Goal: Navigation & Orientation: Find specific page/section

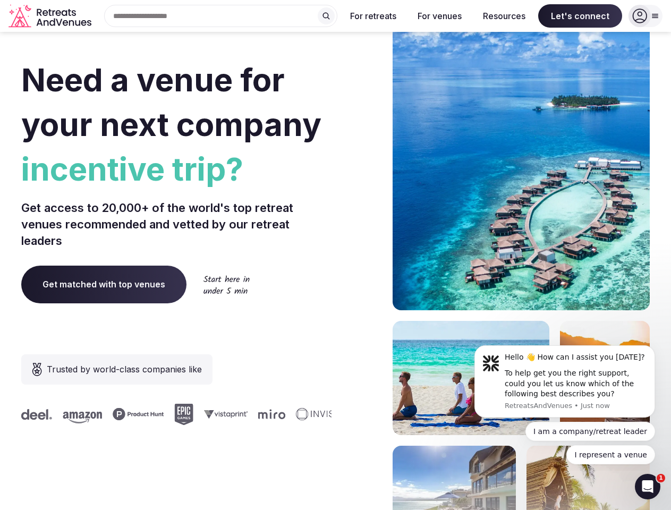
click at [335, 255] on div "Need a venue for your next company incentive trip? Get access to 20,000+ of the…" at bounding box center [335, 318] width 628 height 640
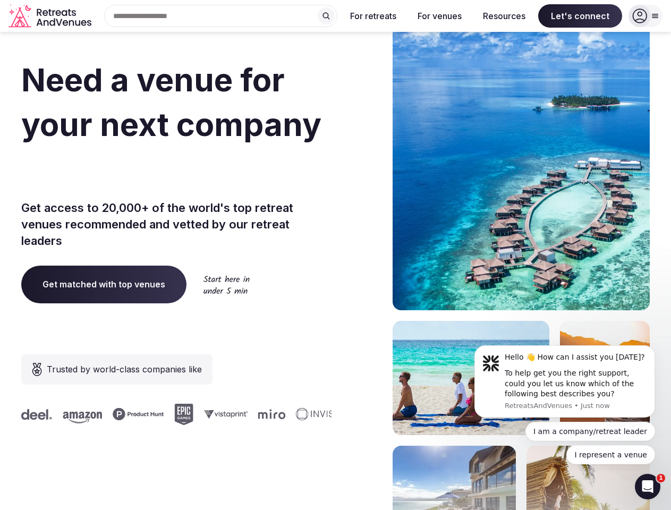
click at [221, 16] on div "Search Popular Destinations [GEOGRAPHIC_DATA], [GEOGRAPHIC_DATA] [GEOGRAPHIC_DA…" at bounding box center [217, 16] width 242 height 22
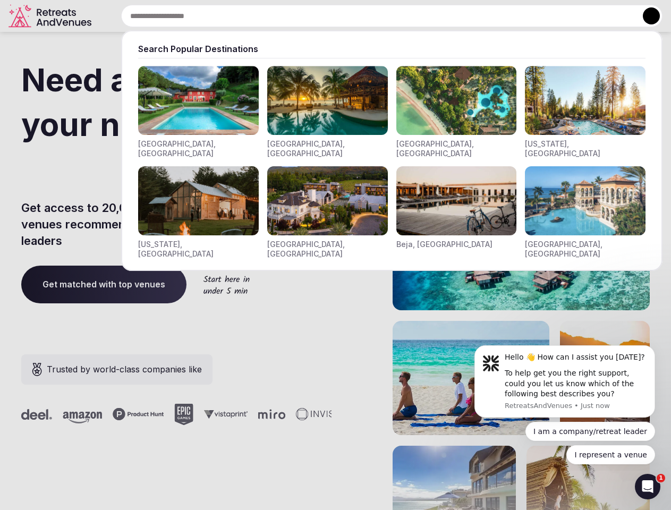
click at [326, 16] on input "text" at bounding box center [391, 16] width 541 height 22
click at [373, 16] on input "text" at bounding box center [391, 16] width 541 height 22
click at [439, 16] on input "text" at bounding box center [391, 16] width 541 height 22
click at [504, 16] on input "text" at bounding box center [391, 16] width 541 height 22
click at [580, 16] on input "text" at bounding box center [391, 16] width 541 height 22
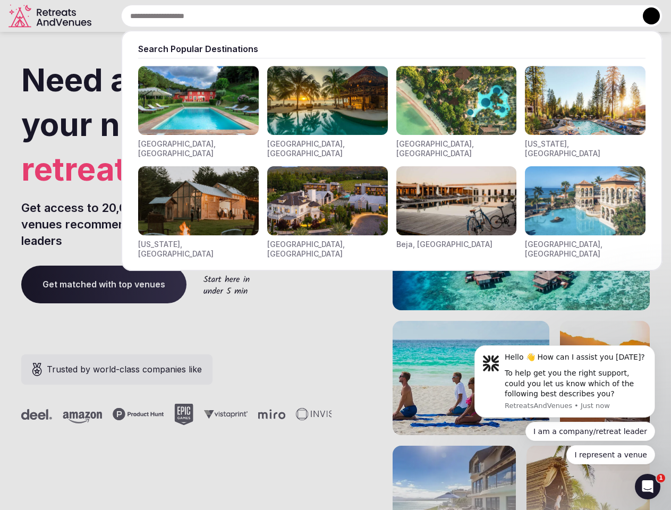
click at [645, 16] on button at bounding box center [651, 15] width 17 height 17
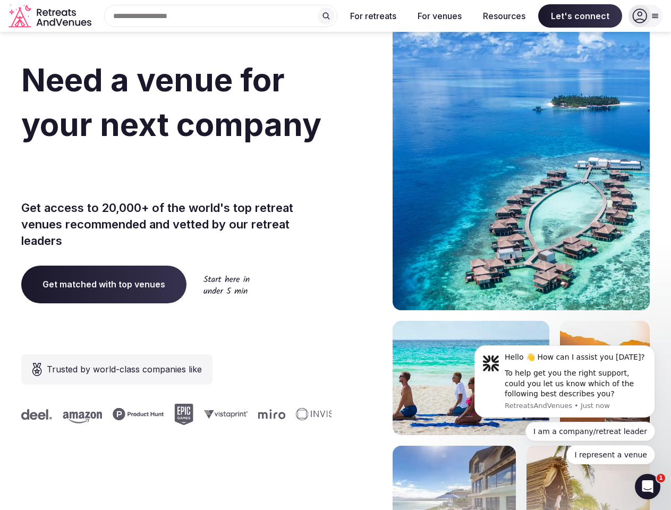
click at [565, 381] on div "To help get you the right support, could you let us know which of the following…" at bounding box center [576, 383] width 142 height 31
click at [657, 348] on section "Need a venue for your next company retreat? Get access to 20,000+ of the world'…" at bounding box center [335, 318] width 671 height 640
